Goal: Register for event/course

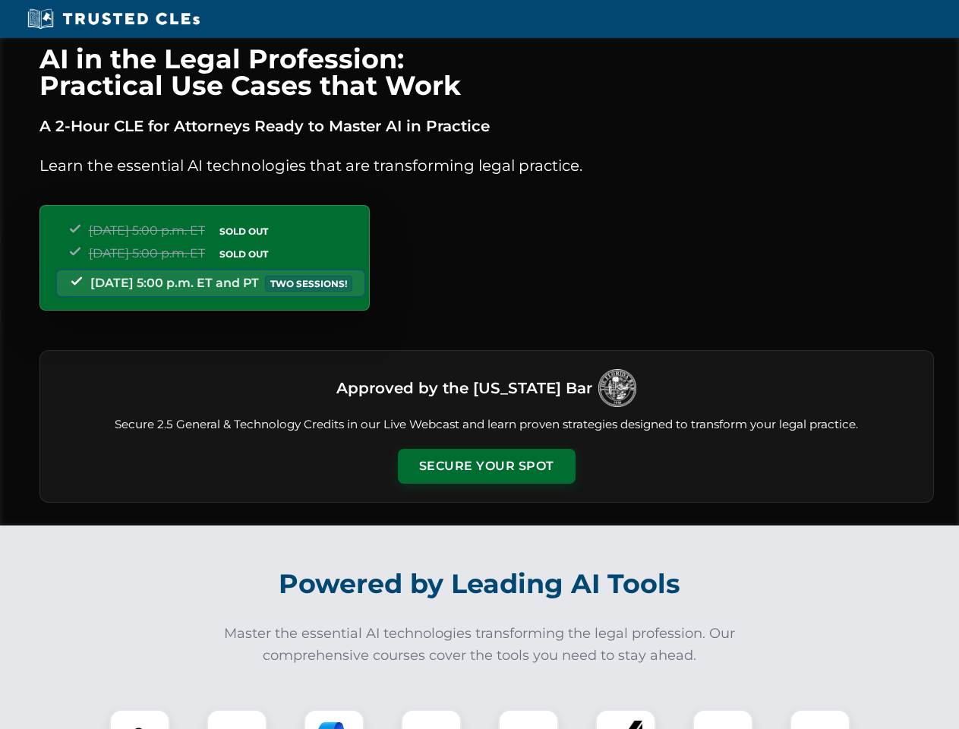
click at [486, 466] on button "Secure Your Spot" at bounding box center [487, 466] width 178 height 35
click at [140, 719] on img at bounding box center [140, 740] width 44 height 44
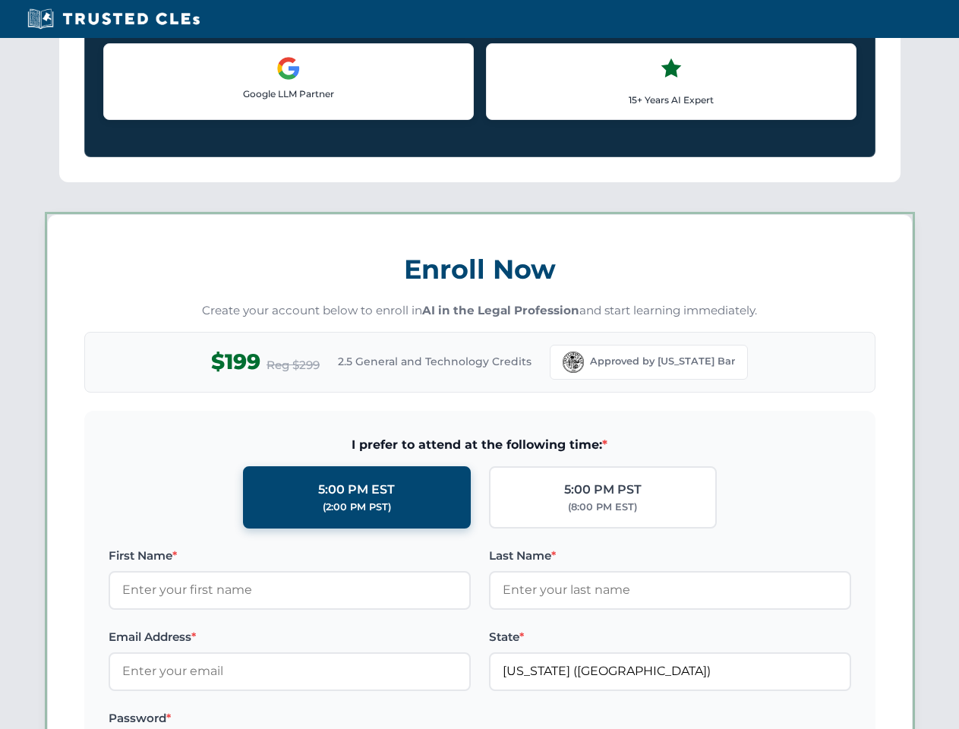
click at [334, 719] on label "Password *" at bounding box center [290, 718] width 362 height 18
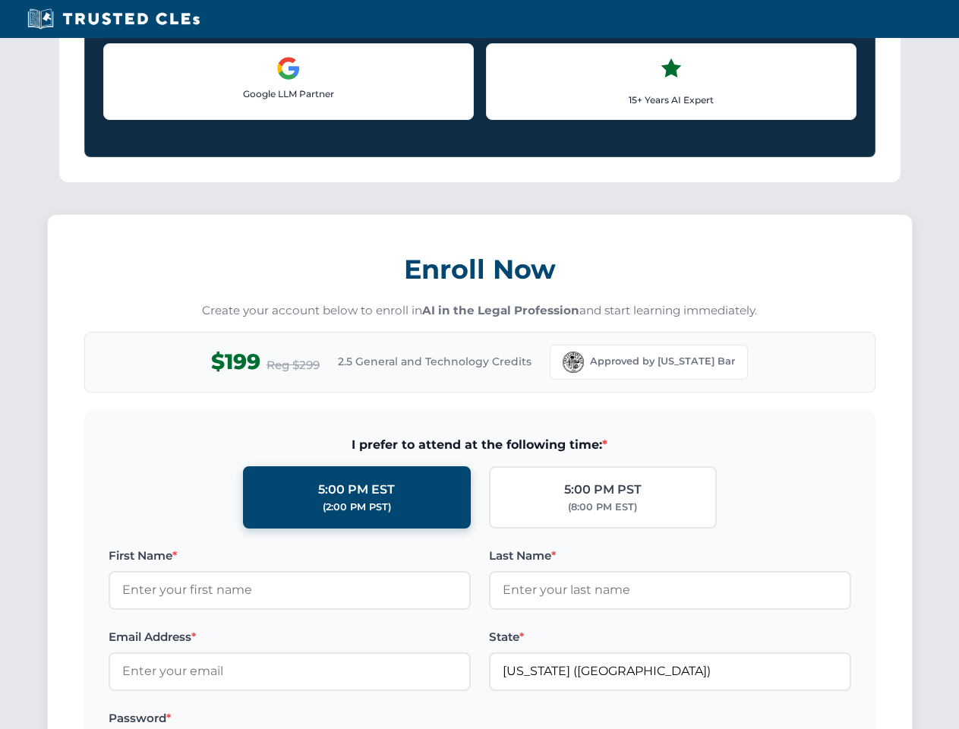
scroll to position [1491, 0]
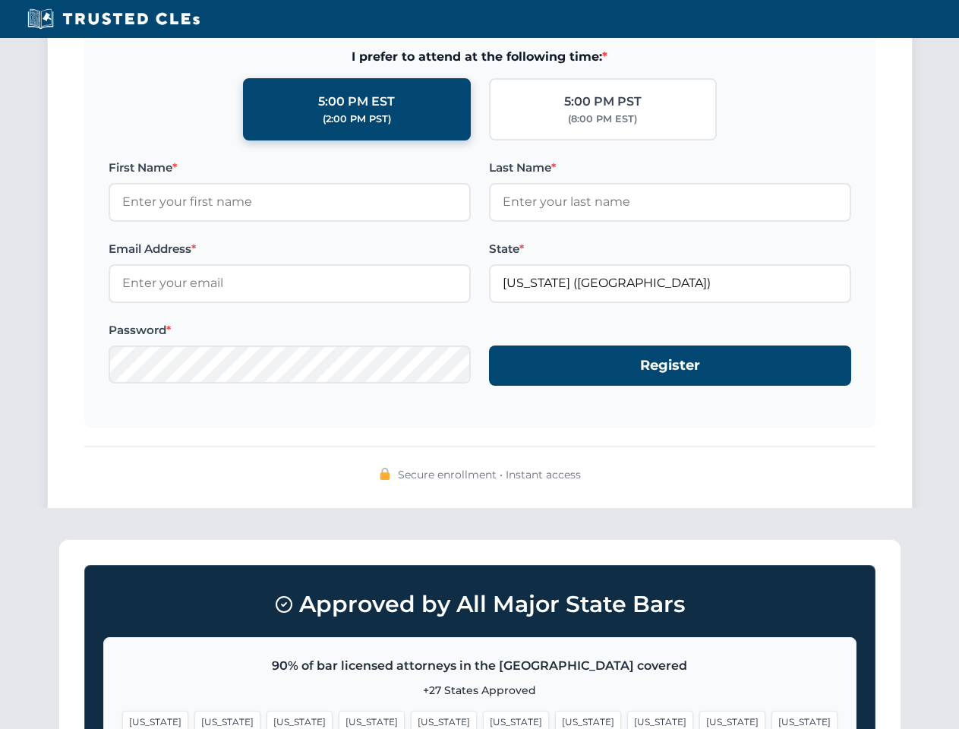
click at [699, 719] on span "[US_STATE]" at bounding box center [732, 722] width 66 height 22
